Goal: Find specific page/section: Find specific page/section

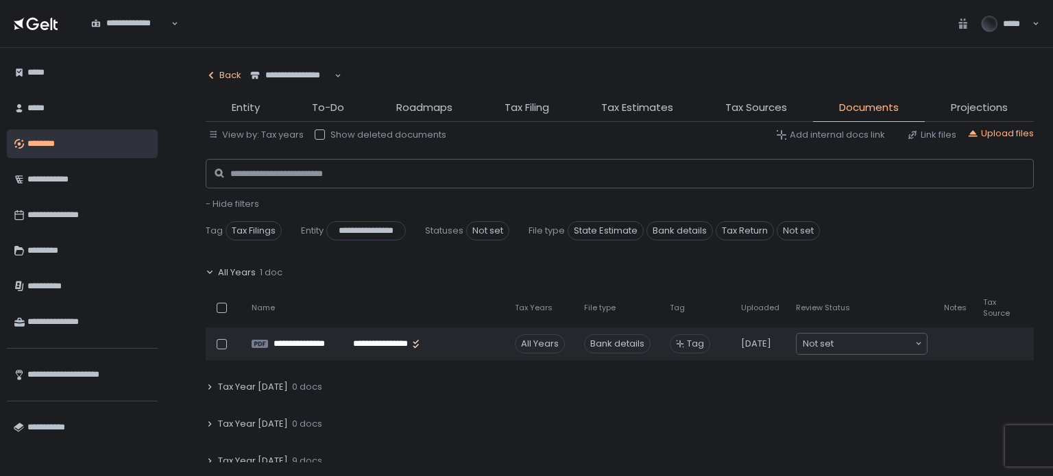
click at [211, 74] on icon "button" at bounding box center [211, 75] width 11 height 11
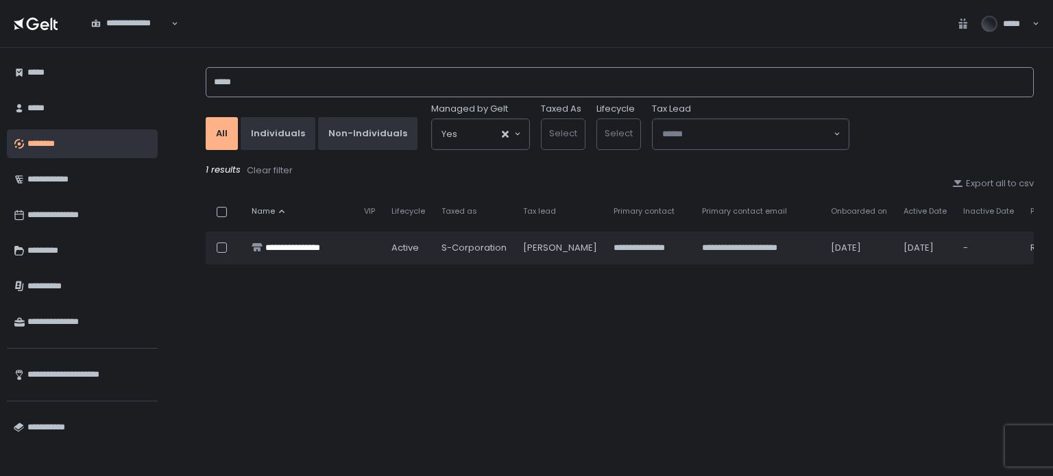
click at [250, 79] on input "*****" at bounding box center [620, 82] width 828 height 30
type input "*"
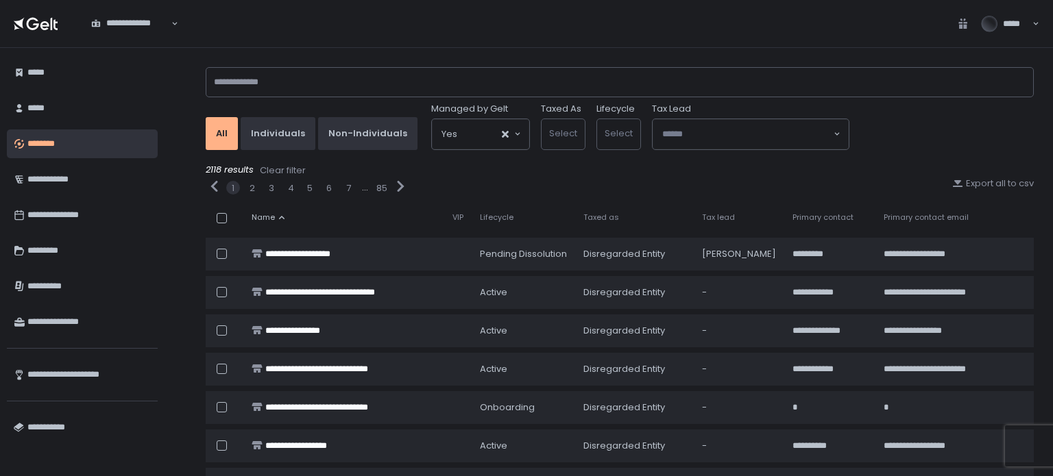
click at [185, 97] on div "**********" at bounding box center [609, 262] width 888 height 428
